Goal: Task Accomplishment & Management: Complete application form

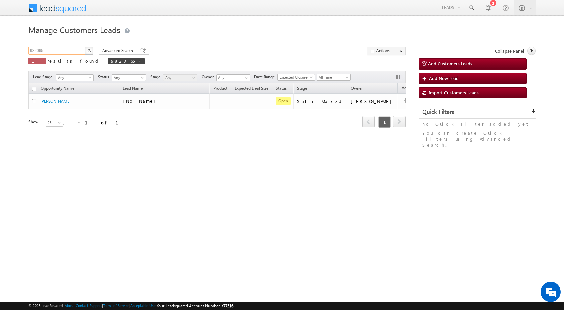
click at [58, 48] on input "982065" at bounding box center [56, 51] width 57 height 8
paste input "1386"
type input "981386"
click at [85, 47] on button "button" at bounding box center [89, 51] width 9 height 8
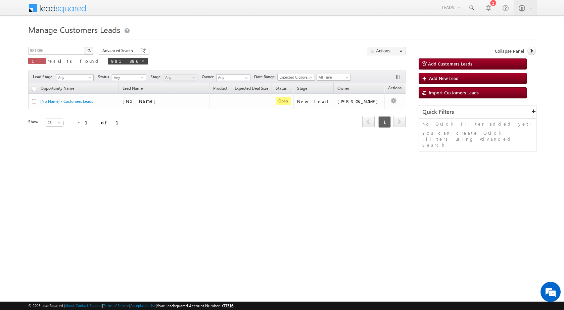
click at [158, 111] on div "Refresh first prev 1 next last 1 - 1 of 1" at bounding box center [217, 118] width 378 height 19
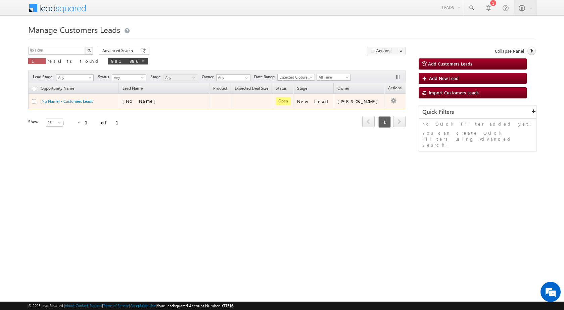
click at [161, 102] on div "[No Name]" at bounding box center [156, 101] width 67 height 6
click at [159, 102] on div "[No Name]" at bounding box center [156, 101] width 67 height 6
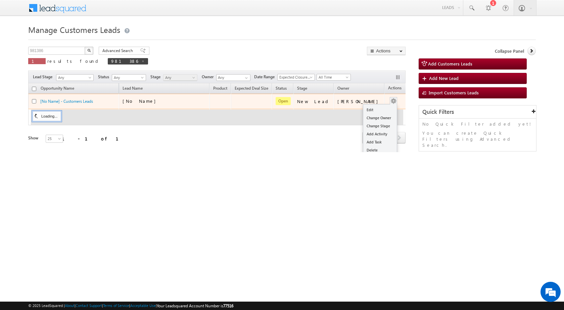
click at [390, 101] on button "button" at bounding box center [393, 101] width 7 height 7
click at [371, 107] on link "Edit" at bounding box center [380, 110] width 34 height 8
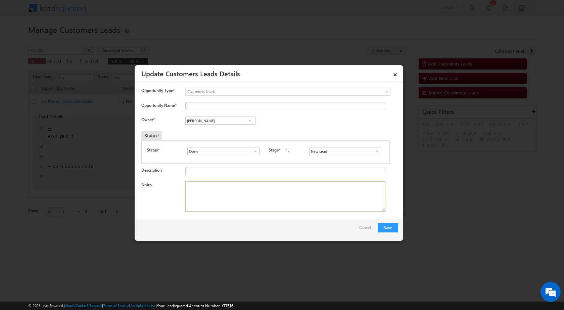
click at [204, 188] on textarea "Notes" at bounding box center [285, 196] width 200 height 30
paste textarea "981386 - [PERSON_NAME] - VB_KNOW_MORE - 8765366636 - VARANASI 221209 - CONSTRUC…"
type textarea "981386 - [PERSON_NAME] - VB_KNOW_MORE - 8765366636 - VARANASI 221209 - CONSTRUC…"
click at [375, 150] on span at bounding box center [377, 150] width 7 height 5
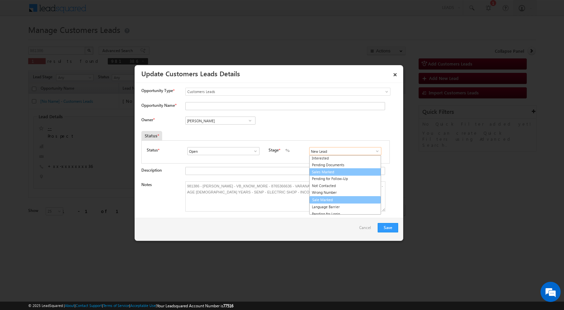
scroll to position [10, 0]
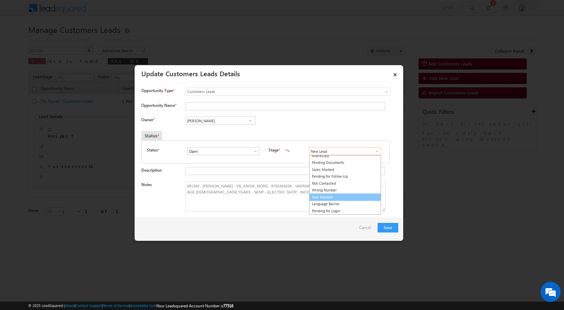
click at [323, 196] on link "Sale Marked" at bounding box center [345, 197] width 72 height 8
type input "Sale Marked"
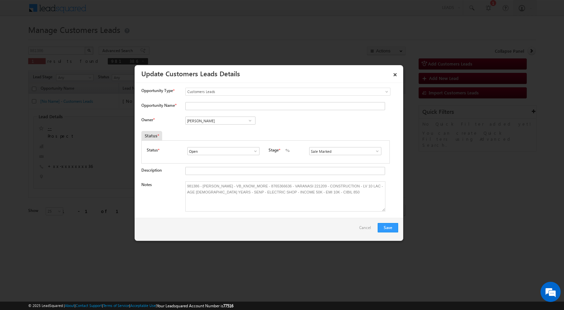
click at [282, 125] on div "Owner * Vikas Halwai Vikas Halwai Vikas Halwai" at bounding box center [269, 122] width 257 height 11
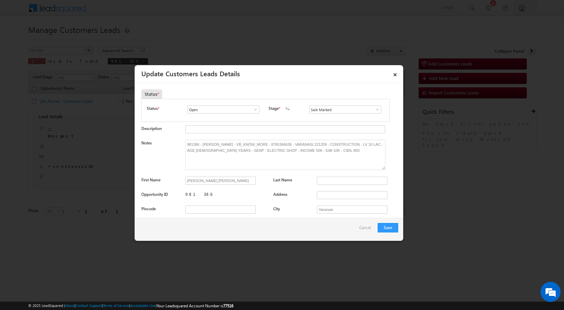
scroll to position [101, 0]
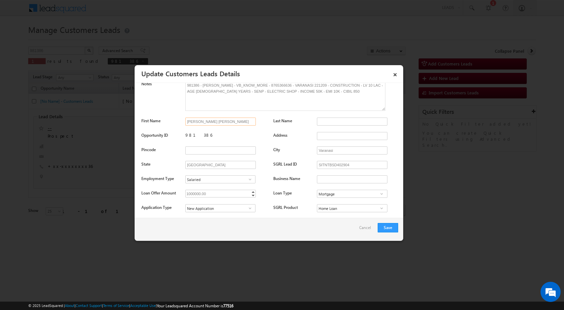
click at [252, 122] on input "[PERSON_NAME] [PERSON_NAME]" at bounding box center [220, 122] width 71 height 8
click at [252, 123] on input "[PERSON_NAME] [PERSON_NAME]" at bounding box center [220, 122] width 71 height 8
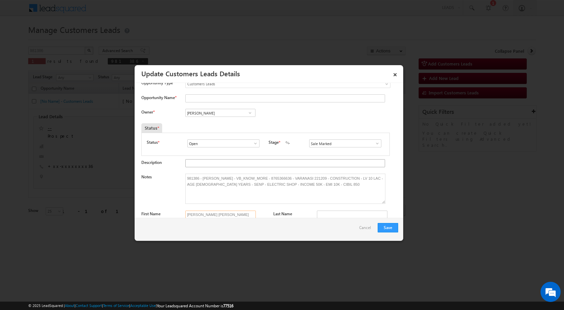
scroll to position [0, 0]
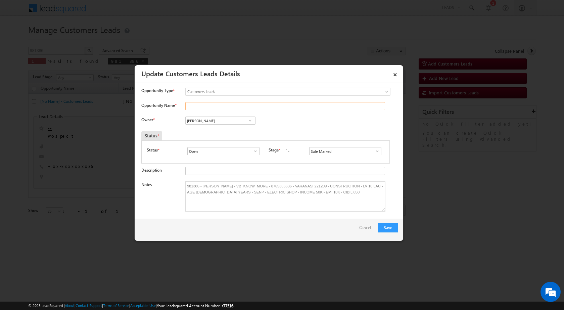
click at [199, 107] on input "Opportunity Name *" at bounding box center [285, 106] width 200 height 8
paste input "[PERSON_NAME] [PERSON_NAME]"
type input "[PERSON_NAME] [PERSON_NAME]"
click at [331, 124] on div "Owner * Vikas Halwai Vikas Halwai Vikas Halwai" at bounding box center [269, 122] width 257 height 11
click at [233, 123] on input "[PERSON_NAME]" at bounding box center [220, 121] width 70 height 8
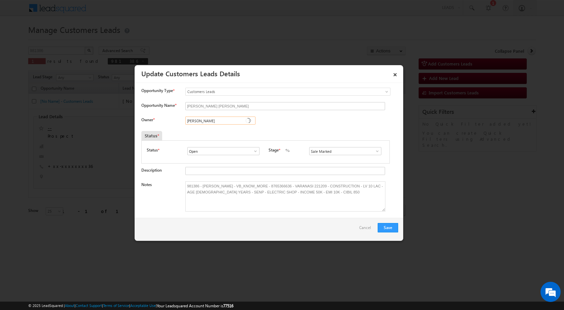
paste input "[EMAIL_ADDRESS][DOMAIN_NAME]"
click at [224, 132] on span "[EMAIL_ADDRESS][DOMAIN_NAME]" at bounding box center [218, 133] width 60 height 5
type input "[PERSON_NAME]"
click at [390, 229] on button "Save" at bounding box center [388, 227] width 20 height 9
